Goal: Use online tool/utility

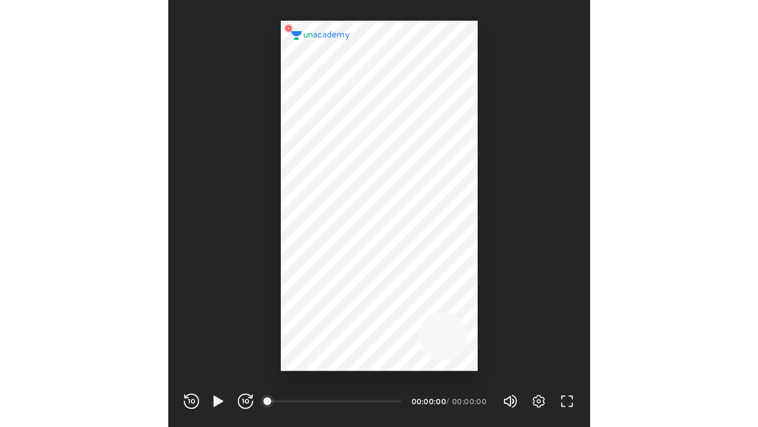
scroll to position [327, 324]
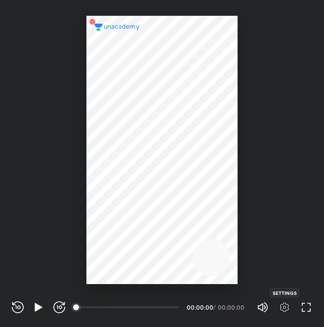
click at [288, 307] on icon "button" at bounding box center [284, 308] width 9 height 10
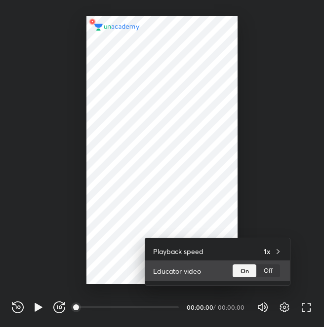
click at [265, 272] on div "Off" at bounding box center [268, 271] width 24 height 13
click at [254, 274] on div "On" at bounding box center [245, 271] width 24 height 13
click at [267, 270] on div "Off" at bounding box center [268, 271] width 24 height 13
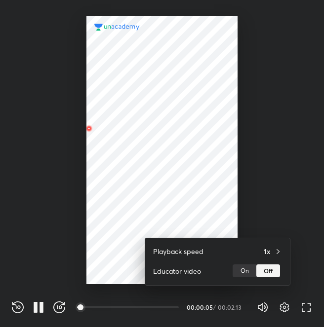
click at [261, 311] on div at bounding box center [162, 163] width 324 height 327
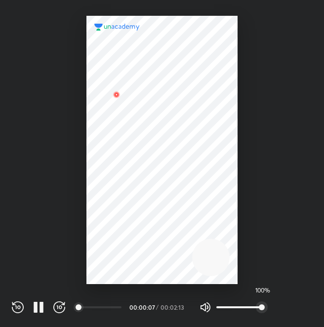
drag, startPoint x: 262, startPoint y: 309, endPoint x: 257, endPoint y: 309, distance: 5.4
click at [259, 309] on span "100%" at bounding box center [262, 308] width 6 height 6
drag, startPoint x: 257, startPoint y: 309, endPoint x: 240, endPoint y: 312, distance: 17.0
click at [240, 311] on span "51%" at bounding box center [240, 308] width 6 height 6
click at [240, 311] on span "53%" at bounding box center [241, 308] width 6 height 6
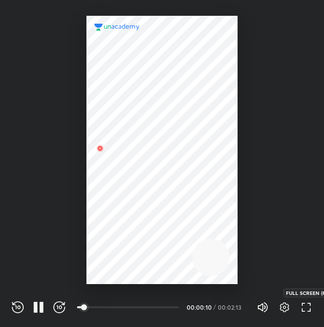
click at [306, 313] on icon "button" at bounding box center [306, 308] width 12 height 12
